Goal: Communication & Community: Answer question/provide support

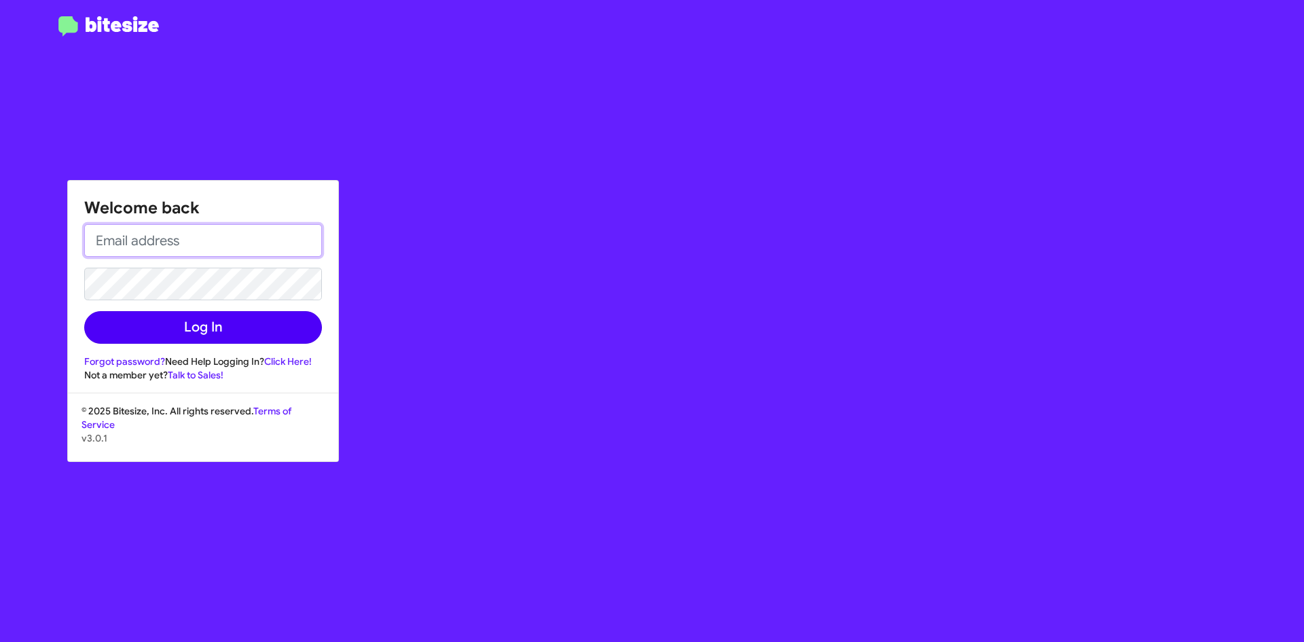
type input "[EMAIL_ADDRESS][DOMAIN_NAME]"
click at [198, 314] on button "Log In" at bounding box center [203, 327] width 238 height 33
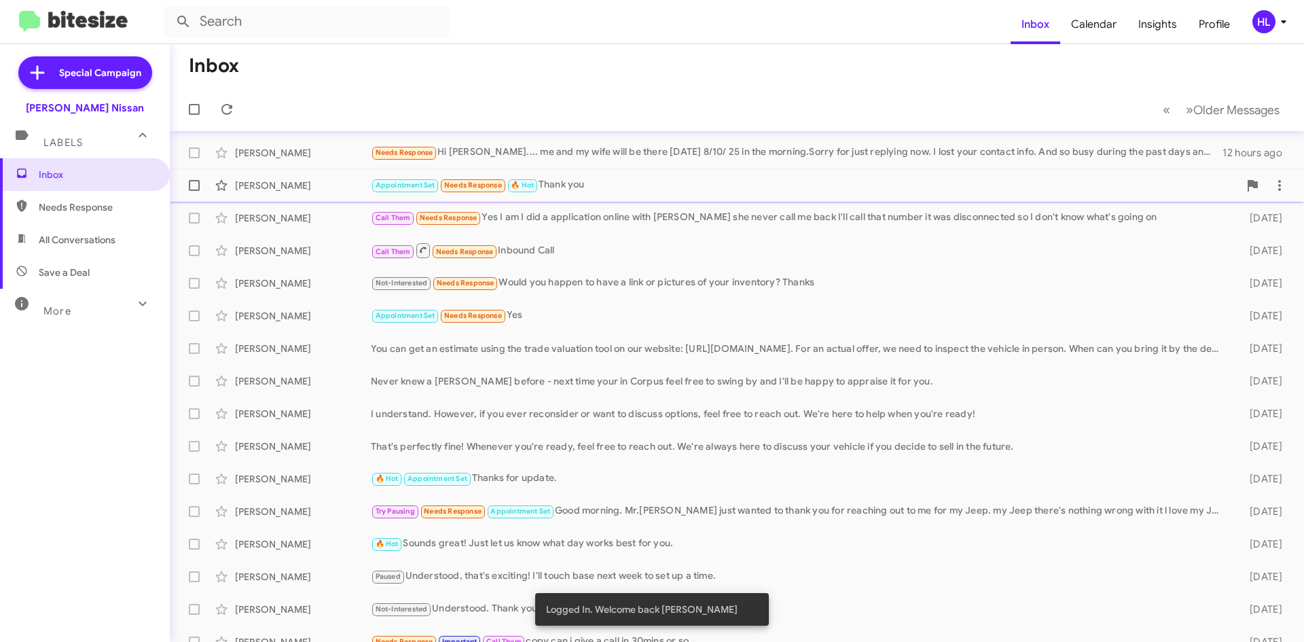
scroll to position [68, 0]
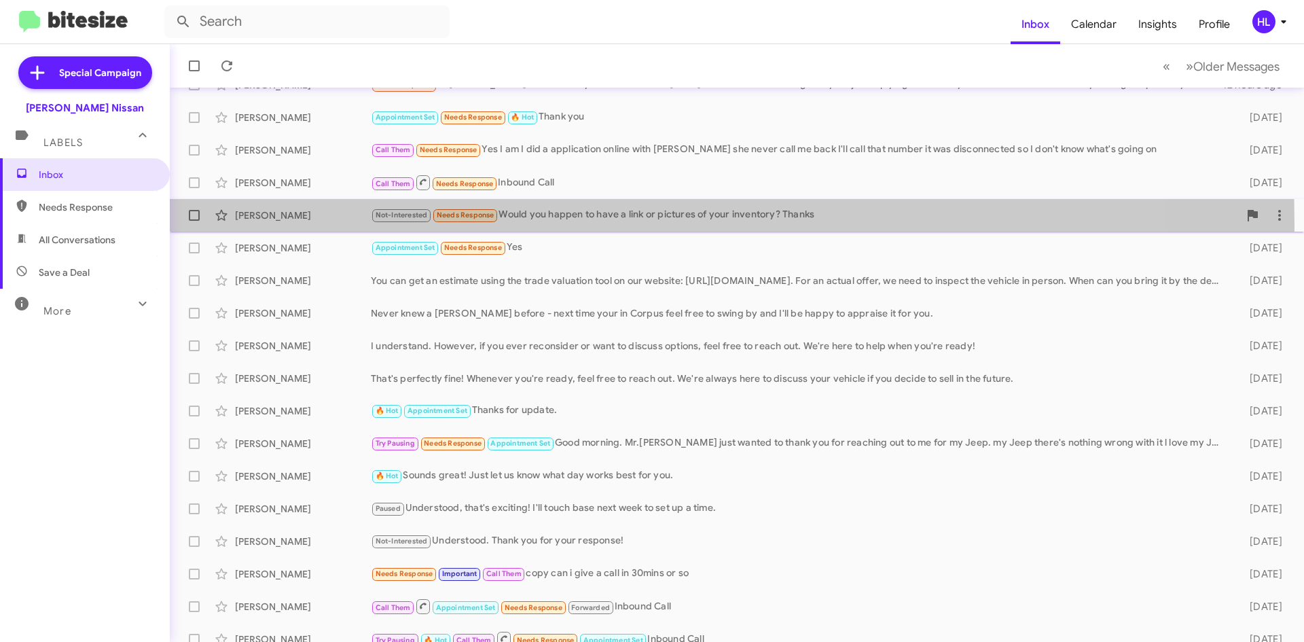
click at [280, 225] on div "[PERSON_NAME] Not-Interested Needs Response Would you happen to have a link or …" at bounding box center [737, 215] width 1113 height 27
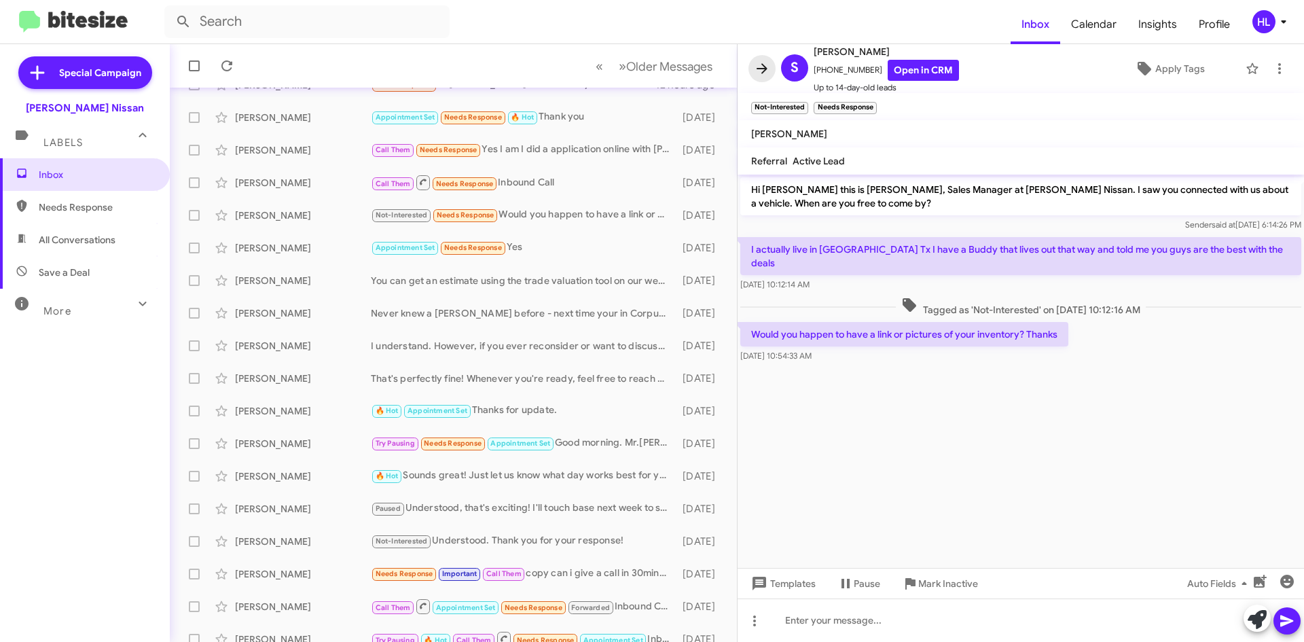
click at [759, 63] on icon at bounding box center [762, 68] width 16 height 16
